Goal: Task Accomplishment & Management: Use online tool/utility

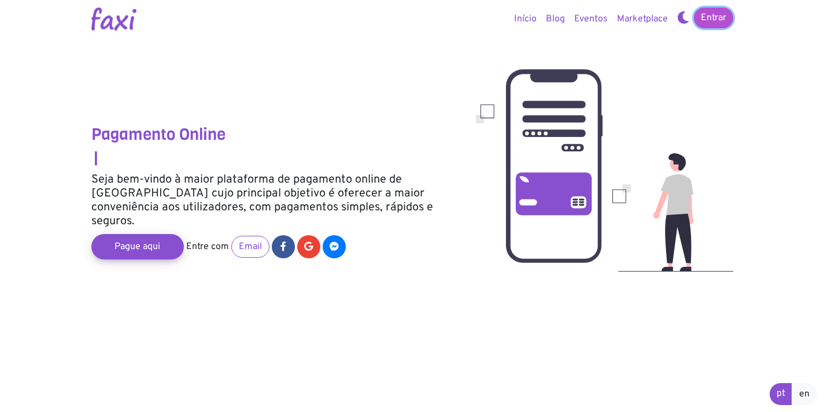
click at [709, 27] on link "Entrar" at bounding box center [713, 18] width 39 height 21
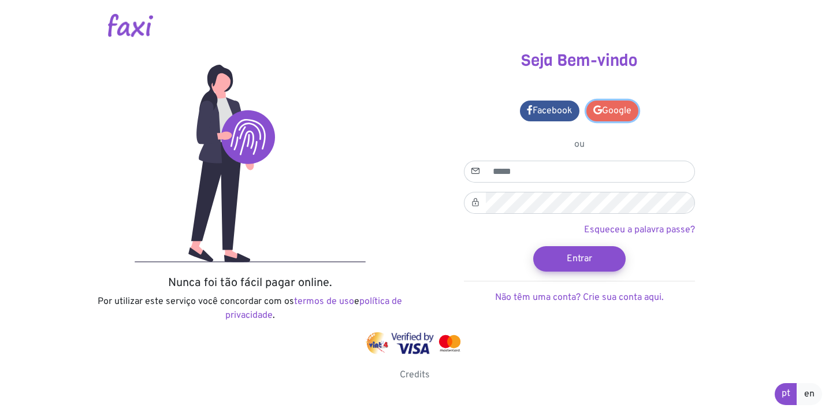
click at [609, 108] on link "Google" at bounding box center [613, 111] width 52 height 21
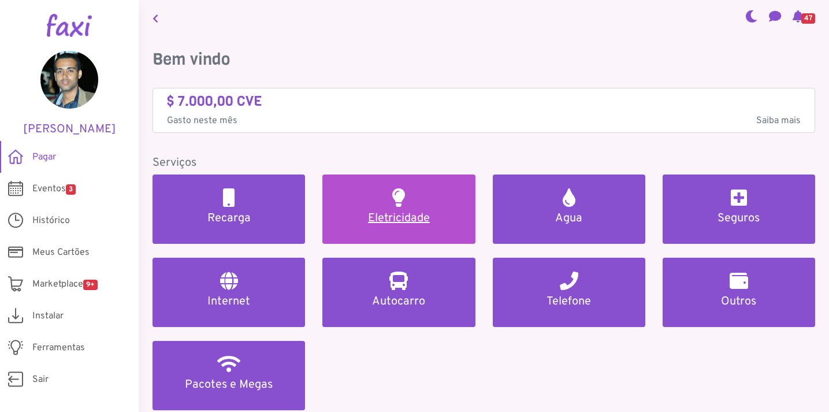
click at [369, 216] on h5 "Eletricidade" at bounding box center [398, 219] width 125 height 14
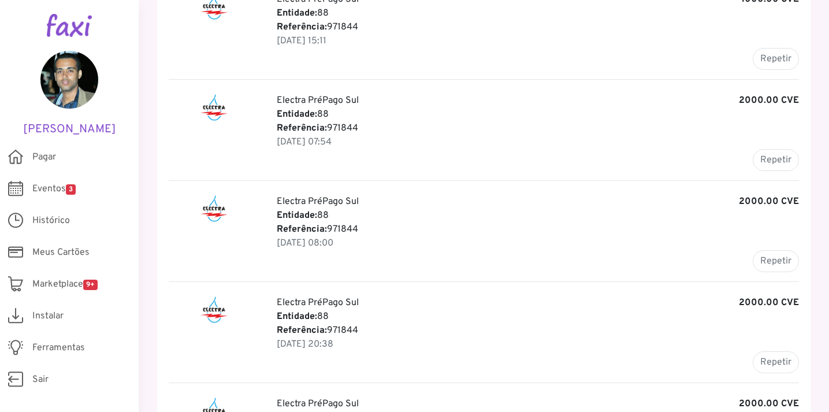
scroll to position [581, 0]
